Goal: Information Seeking & Learning: Stay updated

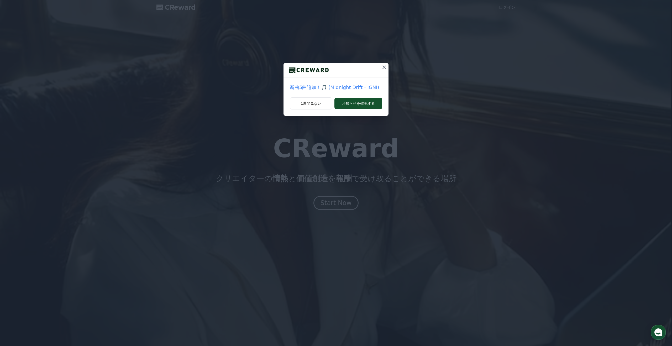
scroll to position [33, 0]
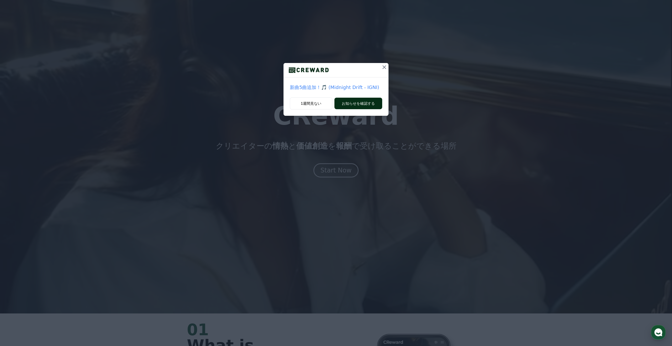
click at [355, 102] on button "お知らせを確認する" at bounding box center [358, 104] width 48 height 12
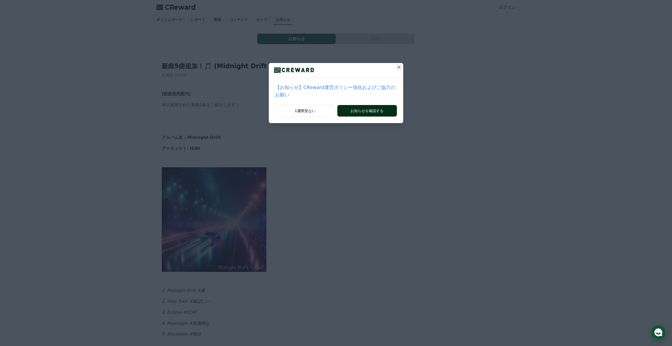
click at [364, 111] on button "お知らせを確認する" at bounding box center [367, 111] width 60 height 12
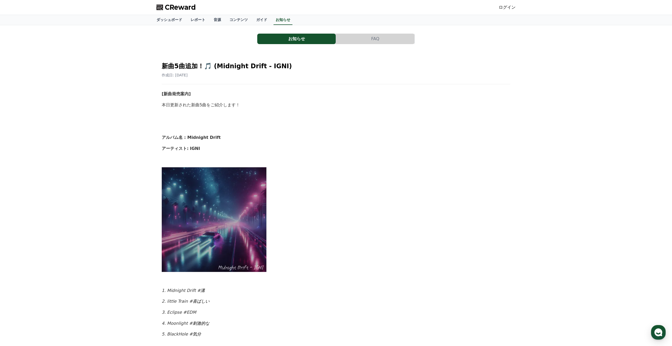
scroll to position [169, 0]
